Goal: Task Accomplishment & Management: Manage account settings

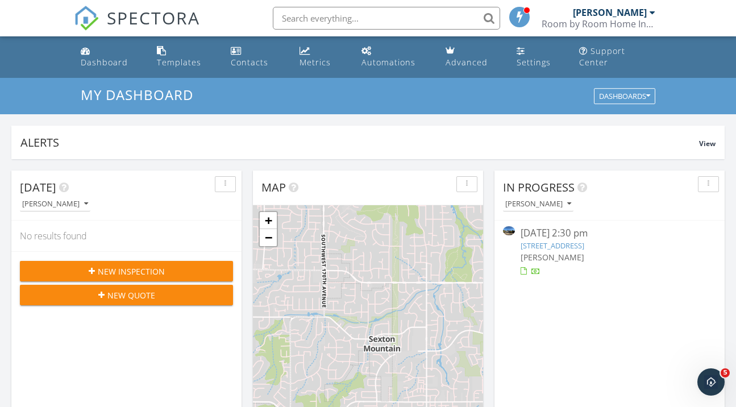
click at [523, 273] on div at bounding box center [524, 271] width 6 height 7
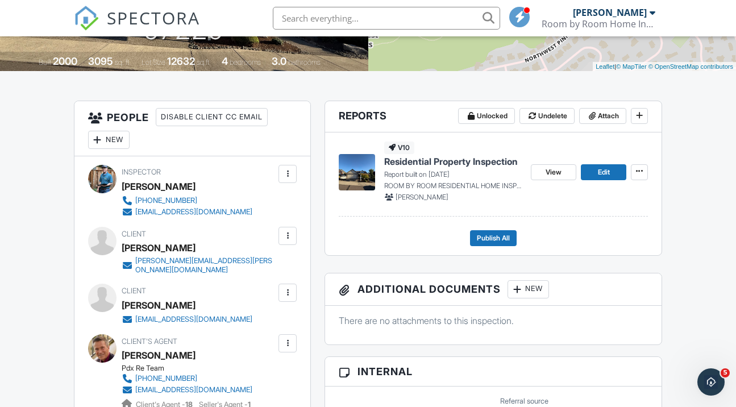
scroll to position [250, 0]
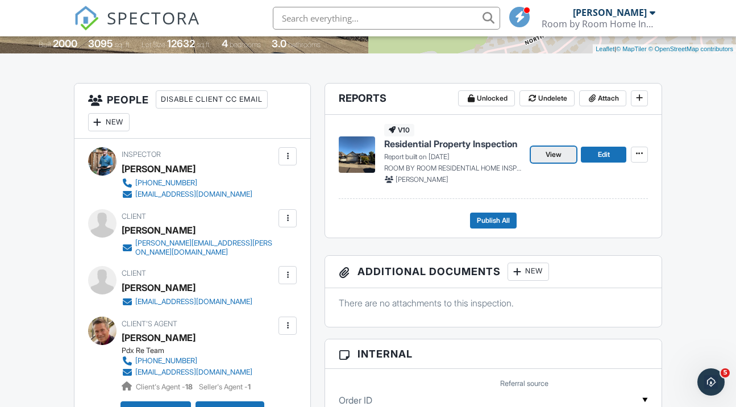
click at [554, 160] on span "View" at bounding box center [554, 154] width 16 height 11
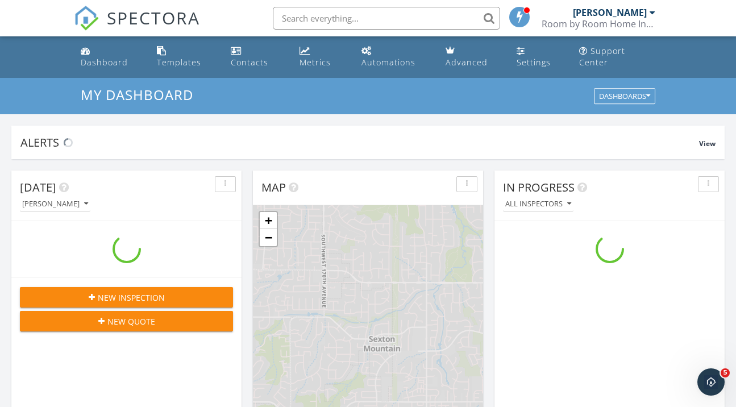
scroll to position [1035, 737]
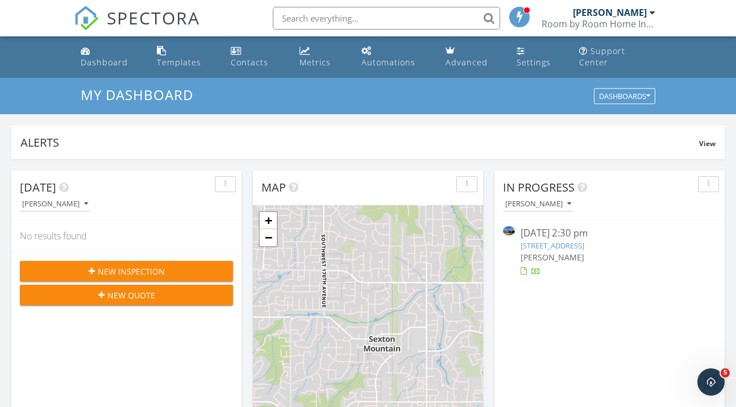
click at [524, 270] on div at bounding box center [524, 271] width 6 height 7
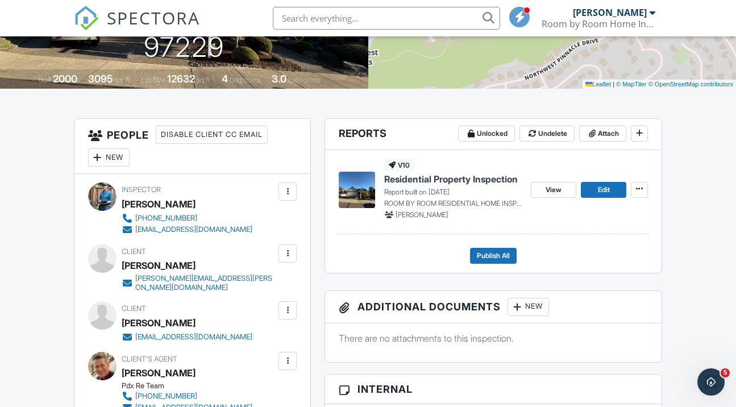
scroll to position [250, 0]
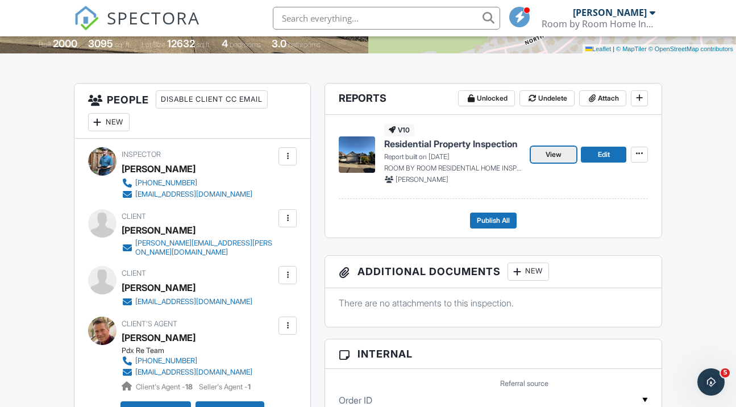
click at [550, 159] on link "View" at bounding box center [553, 155] width 45 height 16
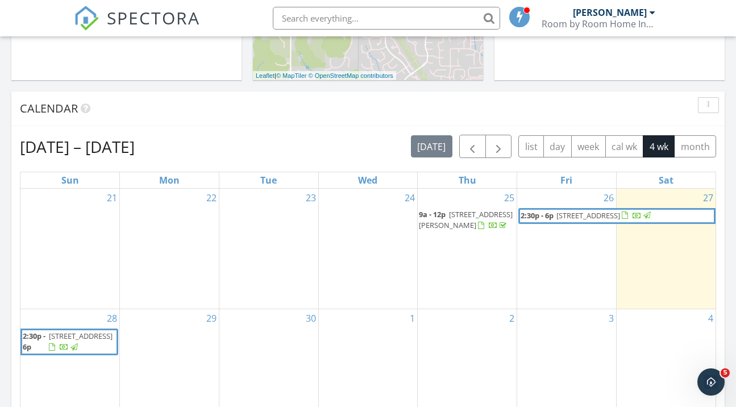
scroll to position [432, 0]
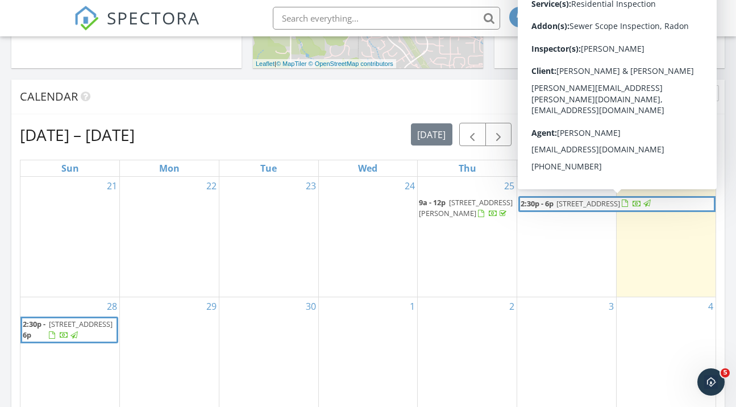
click at [628, 205] on div at bounding box center [625, 203] width 6 height 7
